Goal: Task Accomplishment & Management: Manage account settings

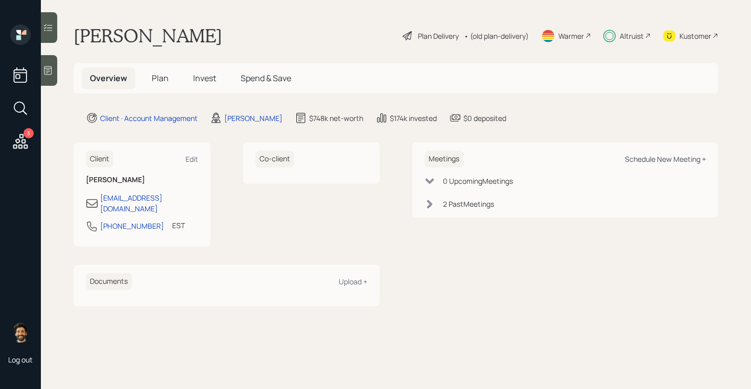
click at [656, 158] on div "Schedule New Meeting +" at bounding box center [665, 159] width 81 height 10
select select "f14b762f-c7c2-4b89-9227-8fa891345eea"
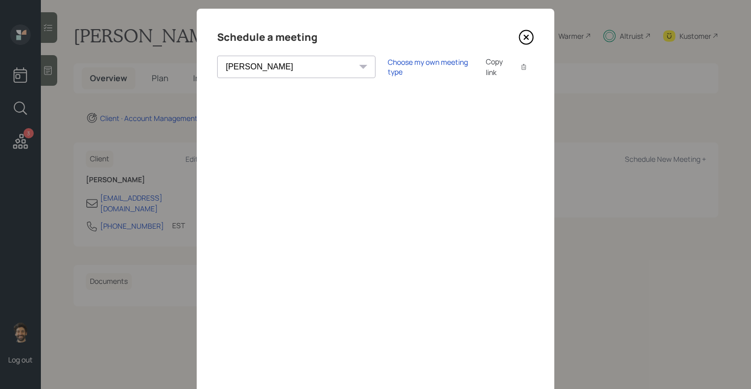
scroll to position [17, 0]
